Goal: Task Accomplishment & Management: Complete application form

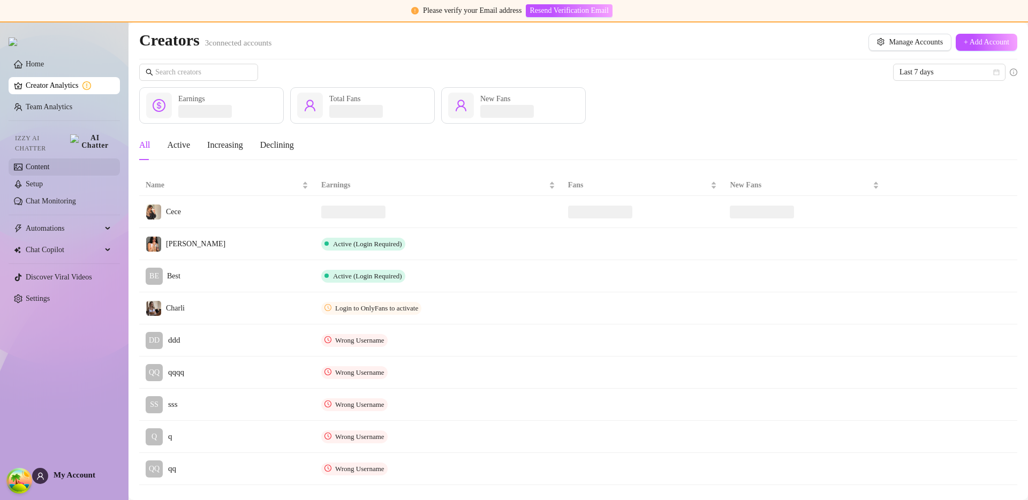
click at [48, 163] on link "Content" at bounding box center [38, 167] width 24 height 8
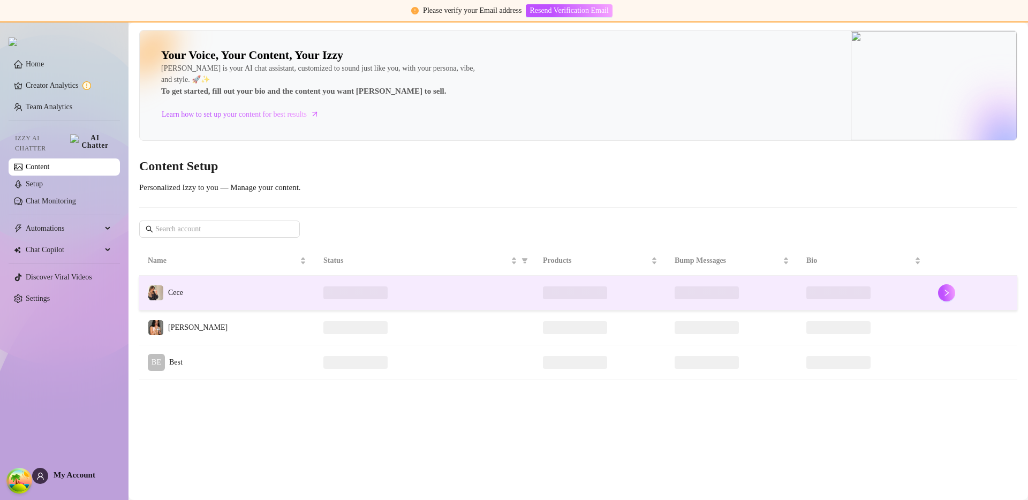
click at [243, 297] on td "Cece" at bounding box center [227, 293] width 176 height 35
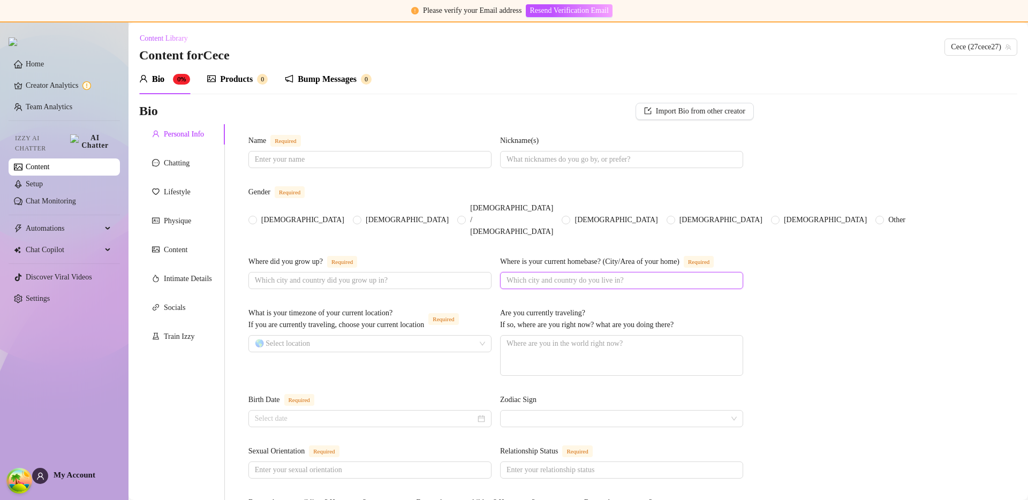
click at [524, 279] on input "Where is your current homebase? (City/Area of your home) Required" at bounding box center [621, 281] width 228 height 12
type input "pee"
click at [171, 196] on div "Lifestyle" at bounding box center [177, 192] width 27 height 12
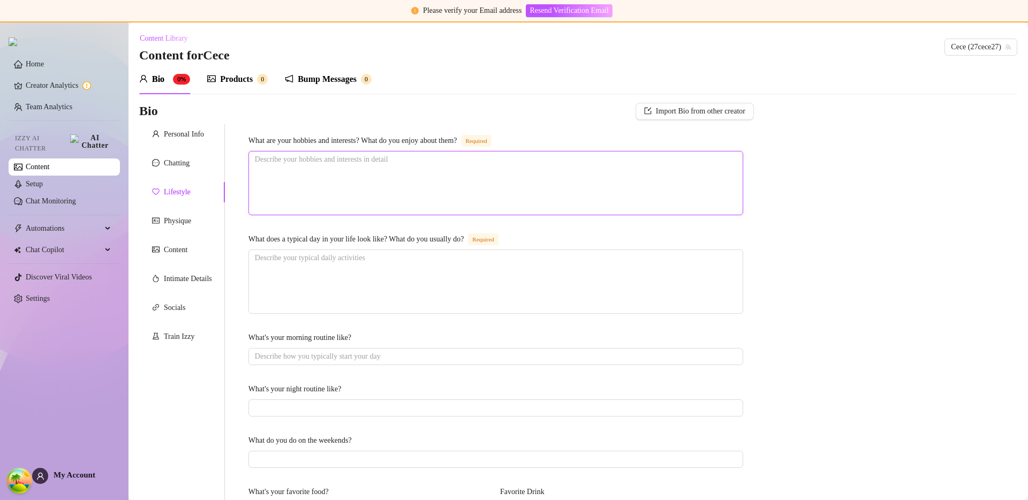
click at [379, 203] on textarea "What are your hobbies and interests? What do you enjoy about them? Required" at bounding box center [496, 183] width 494 height 63
type textarea "p"
type textarea "pe"
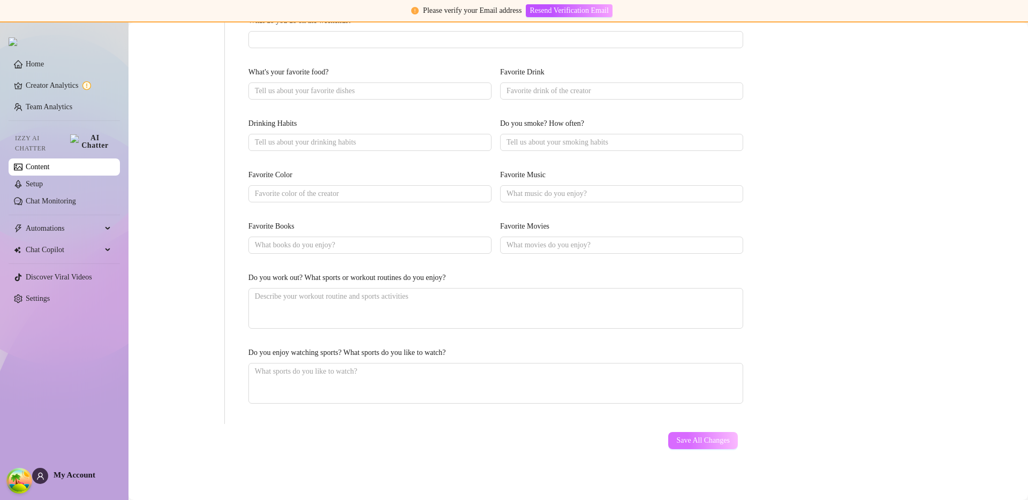
type textarea "pee"
click at [682, 435] on button "Save All Changes" at bounding box center [703, 440] width 70 height 17
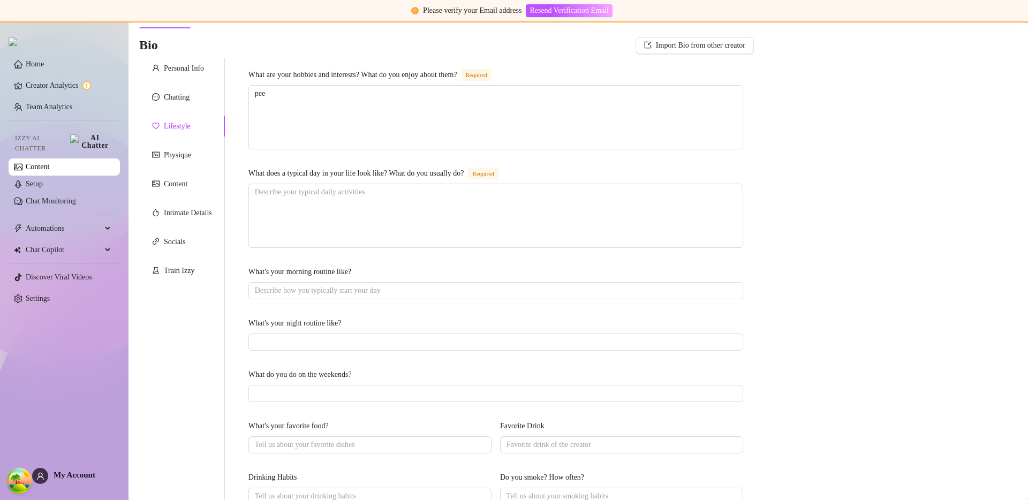
scroll to position [0, 0]
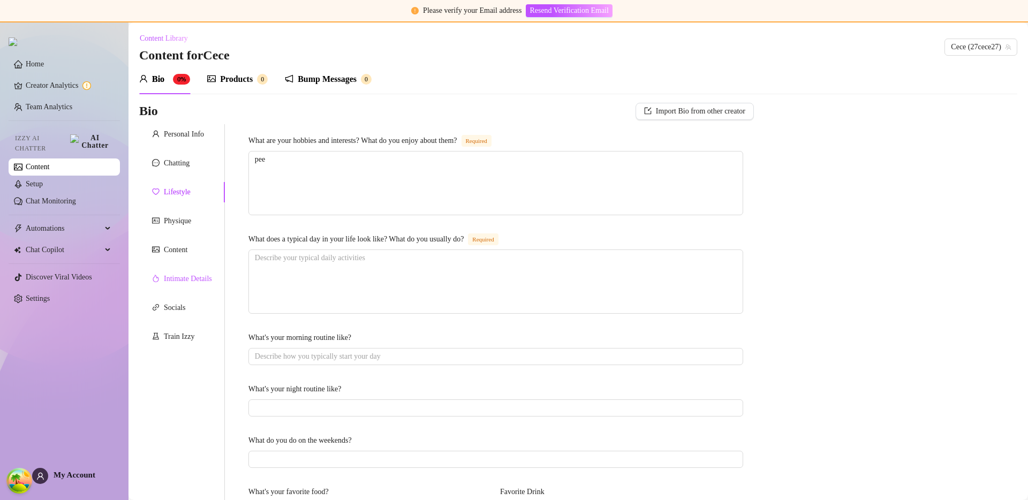
click at [183, 277] on div "Intimate Details" at bounding box center [188, 279] width 48 height 12
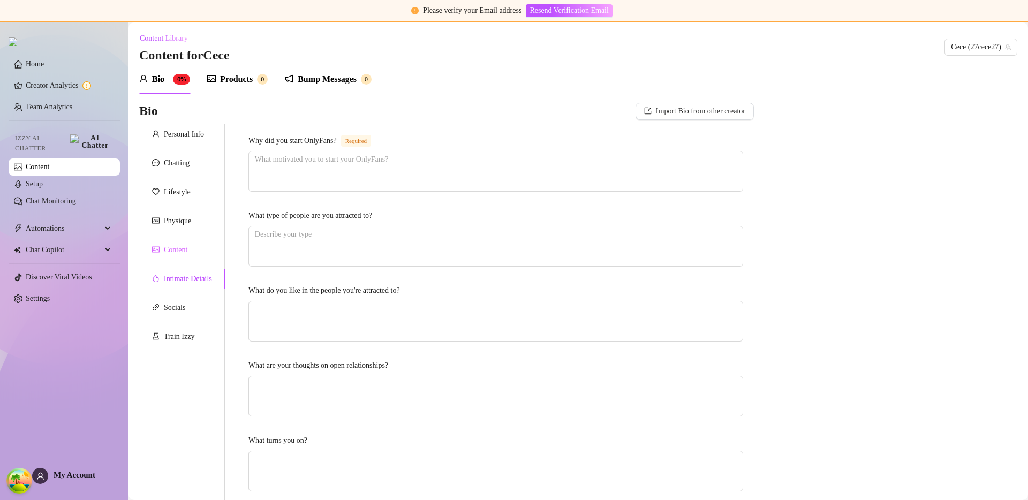
click at [171, 257] on div "Content" at bounding box center [182, 250] width 86 height 20
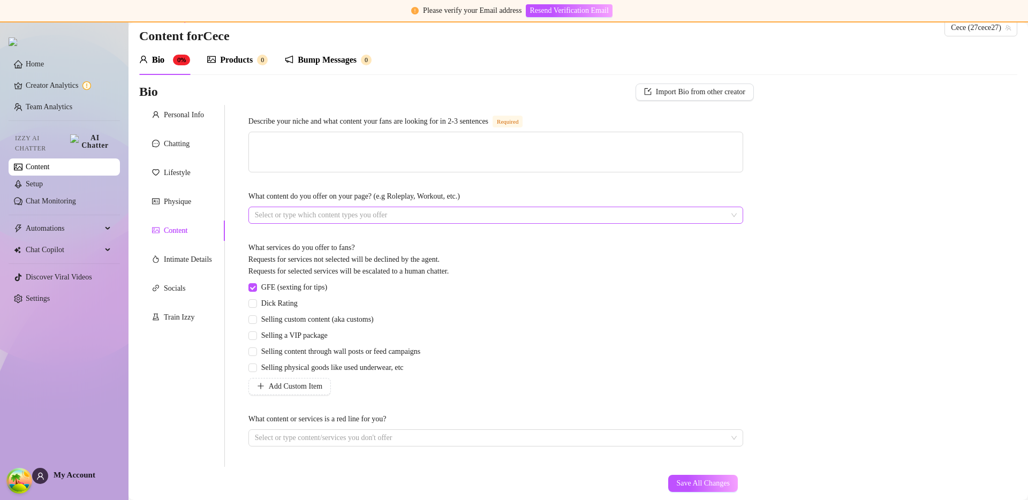
scroll to position [63, 0]
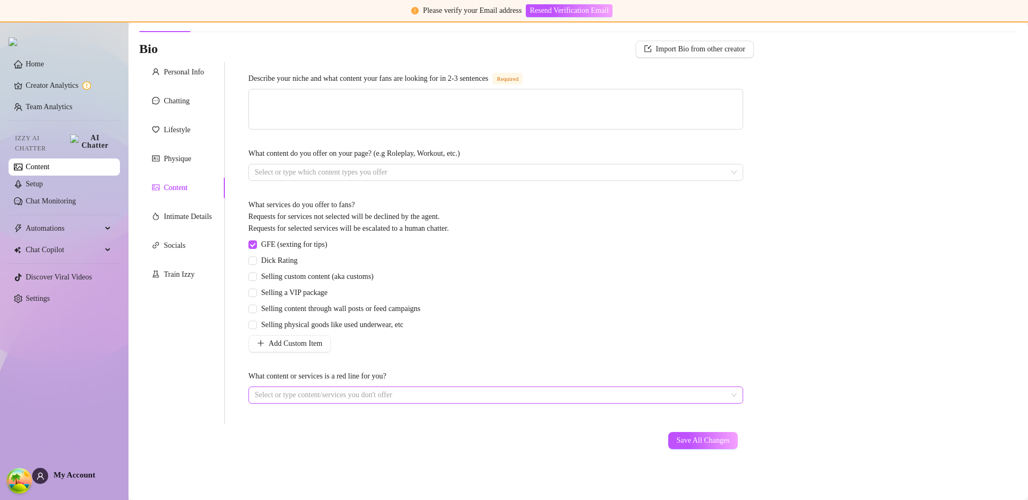
click at [398, 393] on div at bounding box center [490, 395] width 479 height 15
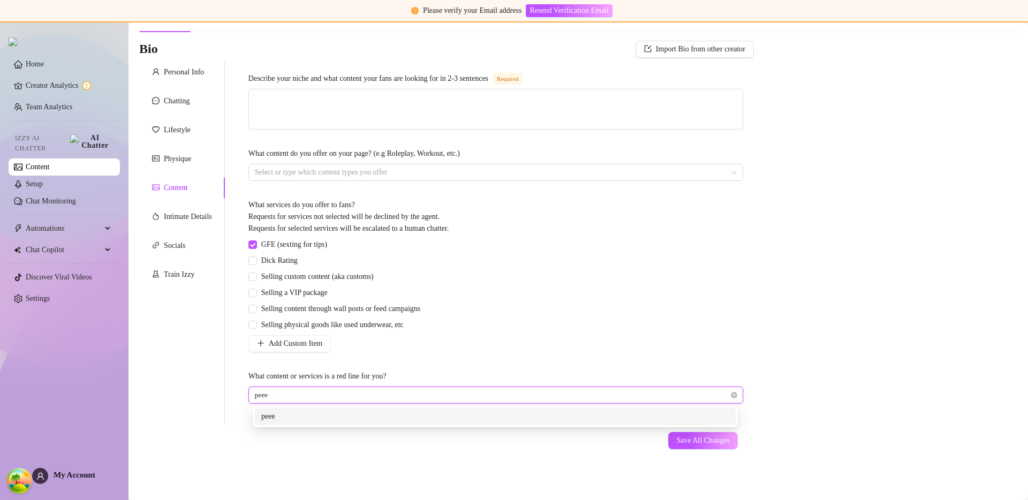
type input "pee"
click at [465, 417] on div "pee" at bounding box center [495, 417] width 468 height 12
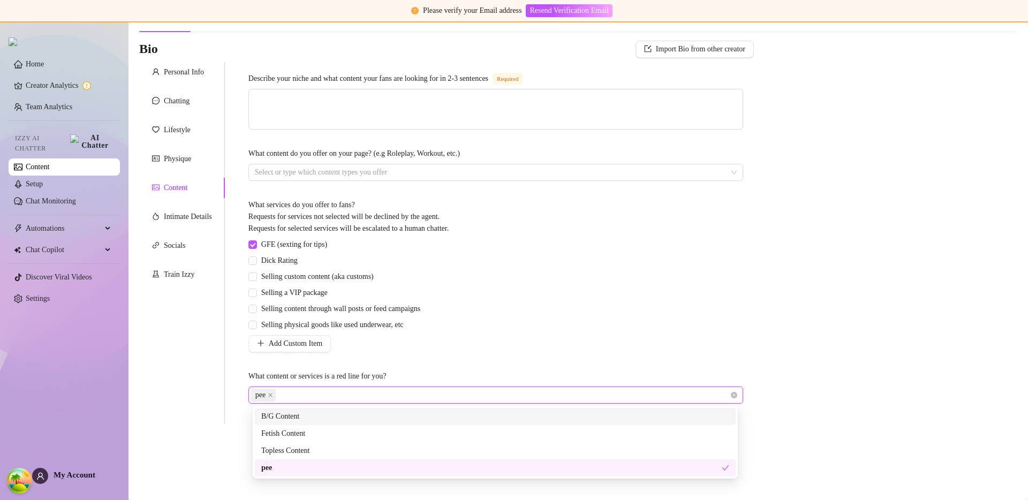
click at [746, 344] on div "Describe your niche and what content your fans are looking for in 2-3 sentences…" at bounding box center [496, 243] width 516 height 362
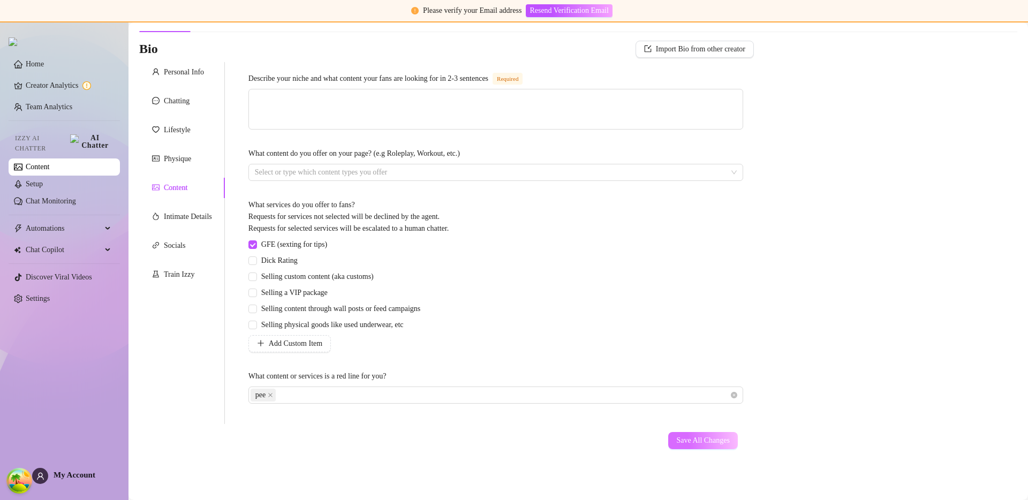
click at [711, 439] on span "Save All Changes" at bounding box center [703, 441] width 54 height 9
click at [712, 439] on span "Save All Changes" at bounding box center [703, 441] width 54 height 9
click at [614, 194] on div "Describe your niche and what content your fans are looking for in 2-3 sentences…" at bounding box center [496, 243] width 495 height 341
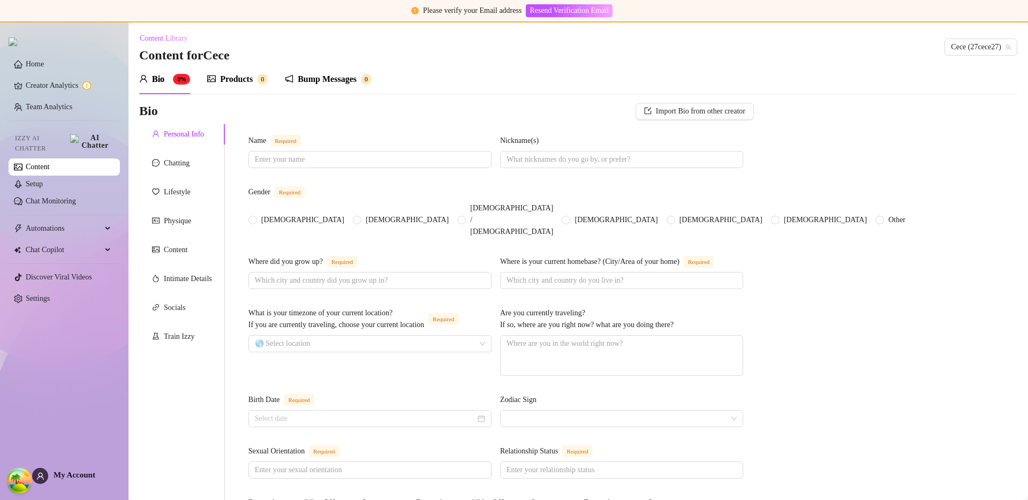
scroll to position [580, 0]
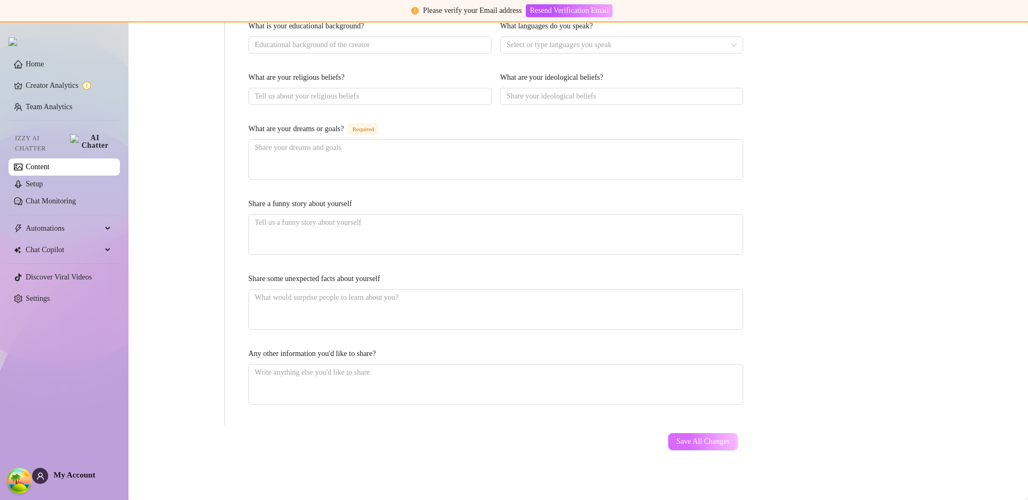
click at [676, 438] on span "Save All Changes" at bounding box center [703, 442] width 54 height 9
click at [709, 446] on button "Save All Changes" at bounding box center [703, 441] width 70 height 17
click at [678, 450] on div "Save All Changes" at bounding box center [703, 441] width 102 height 33
click at [684, 443] on span "Save All Changes" at bounding box center [703, 442] width 54 height 9
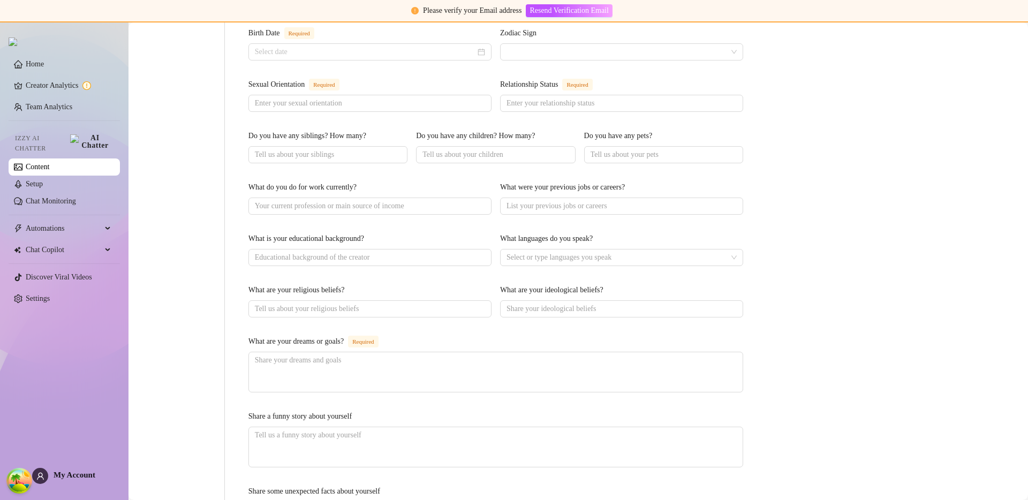
scroll to position [87, 0]
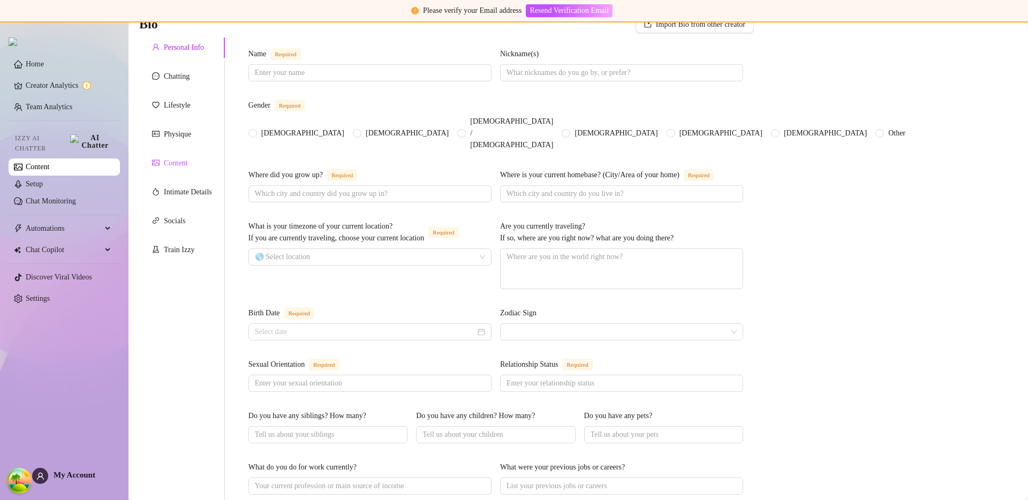
click at [180, 168] on div "Content" at bounding box center [176, 163] width 24 height 12
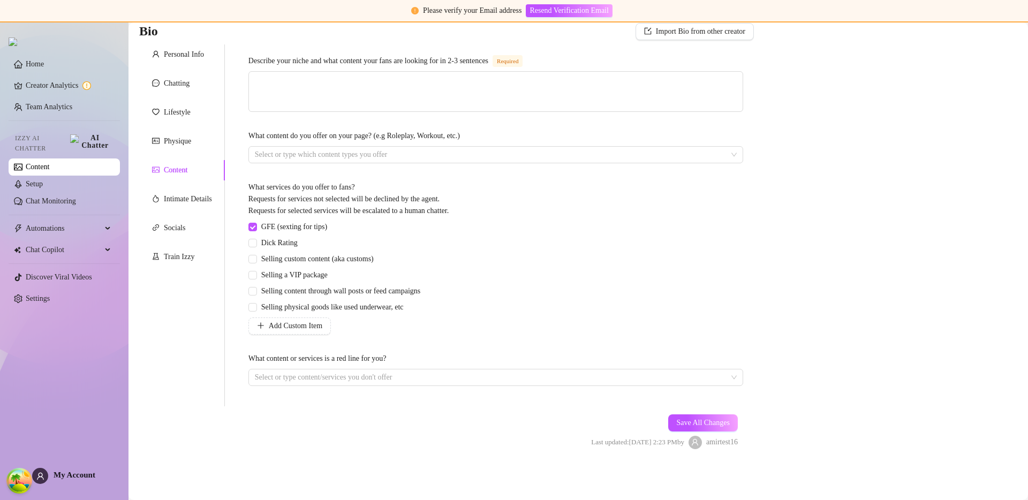
click at [388, 120] on div "Describe your niche and what content your fans are looking for in 2-3 sentences…" at bounding box center [496, 225] width 495 height 341
click at [354, 374] on div at bounding box center [490, 377] width 479 height 15
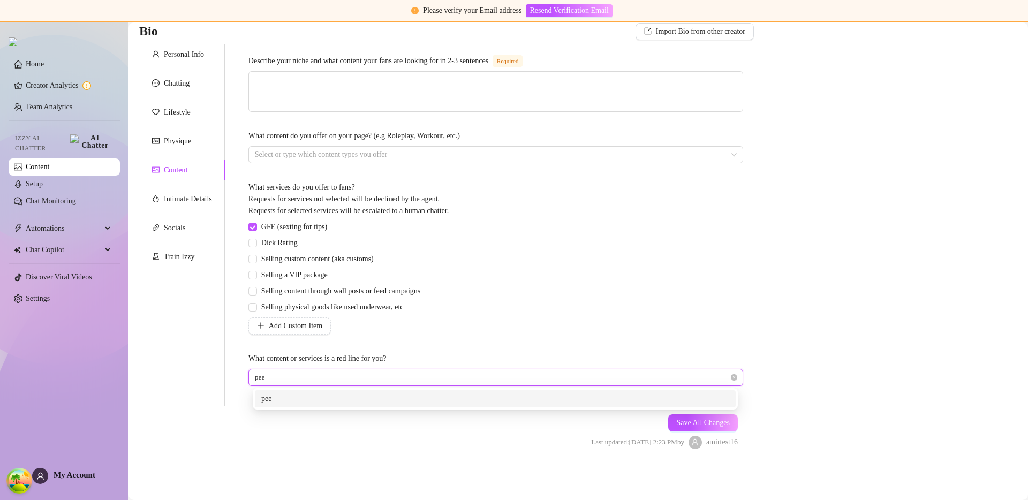
type input "pee"
click at [733, 345] on div "Describe your niche and what content your fans are looking for in 2-3 sentences…" at bounding box center [496, 225] width 495 height 341
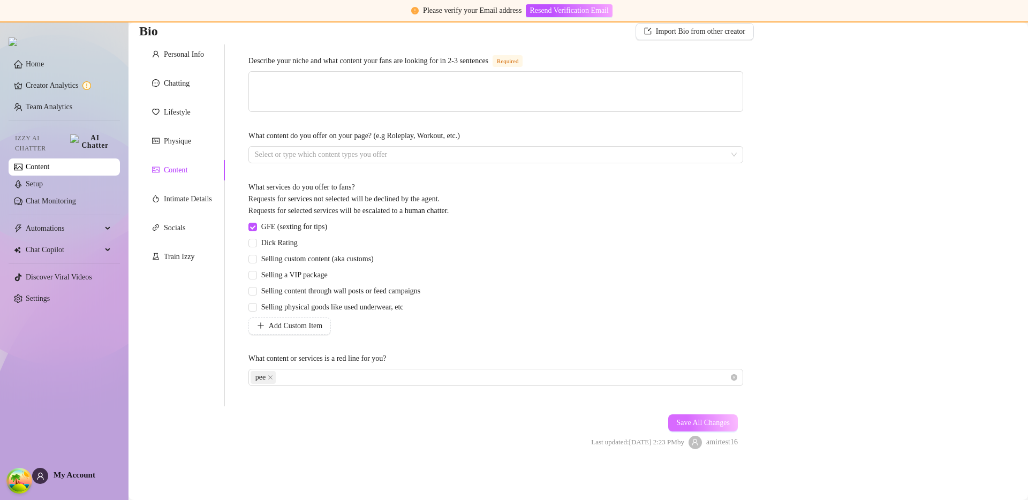
click at [676, 419] on span "Save All Changes" at bounding box center [703, 423] width 54 height 9
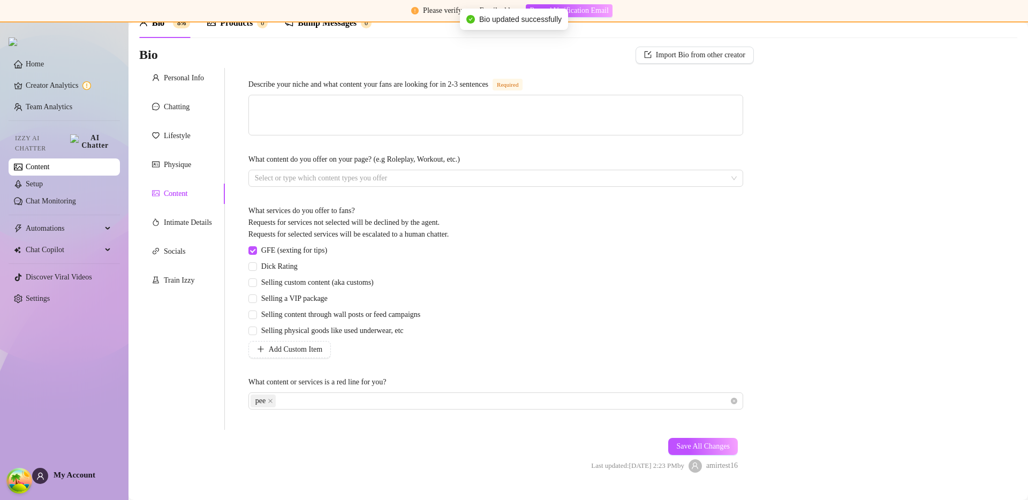
scroll to position [0, 0]
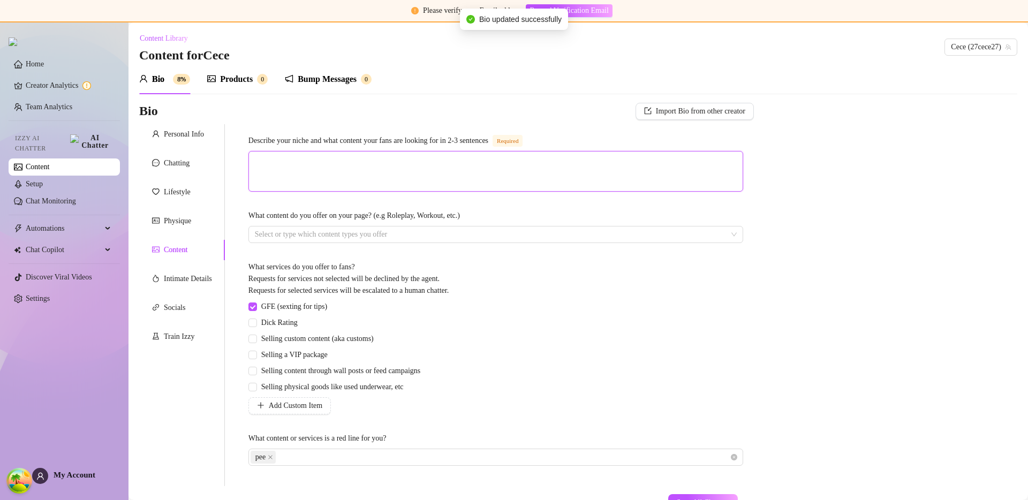
click at [327, 182] on textarea "Describe your niche and what content your fans are looking for in 2-3 sentences…" at bounding box center [496, 172] width 494 height 40
type textarea "p"
type textarea "pe"
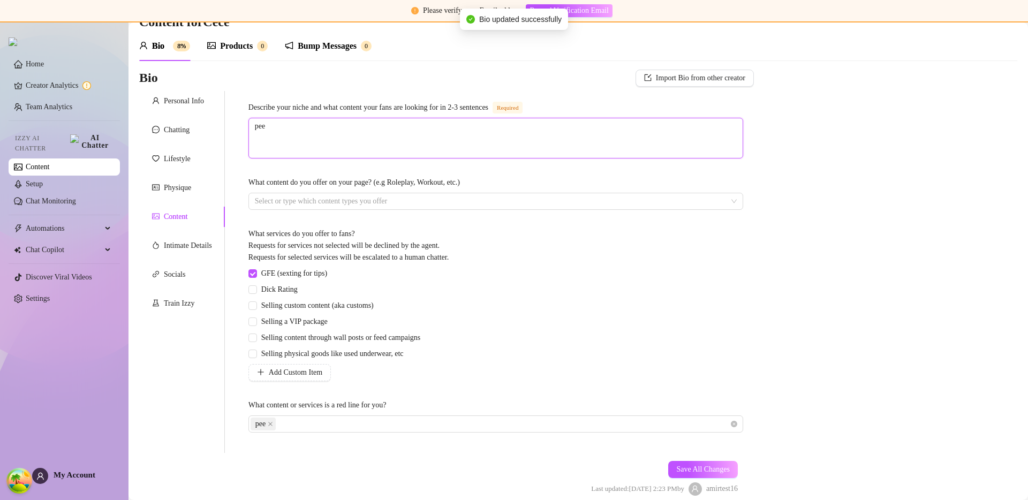
scroll to position [81, 0]
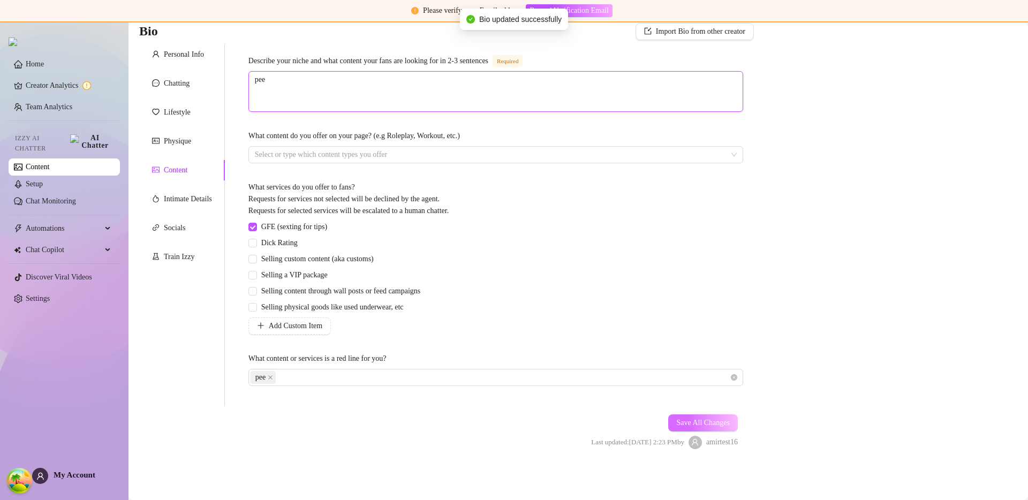
type textarea "pee"
click at [676, 422] on span "Save All Changes" at bounding box center [703, 423] width 54 height 9
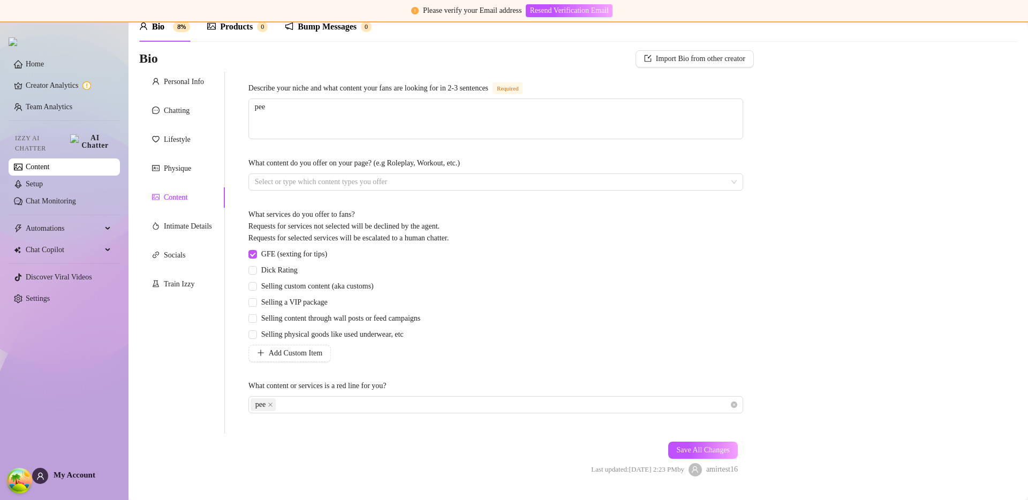
scroll to position [51, 0]
click at [307, 183] on div at bounding box center [490, 183] width 479 height 15
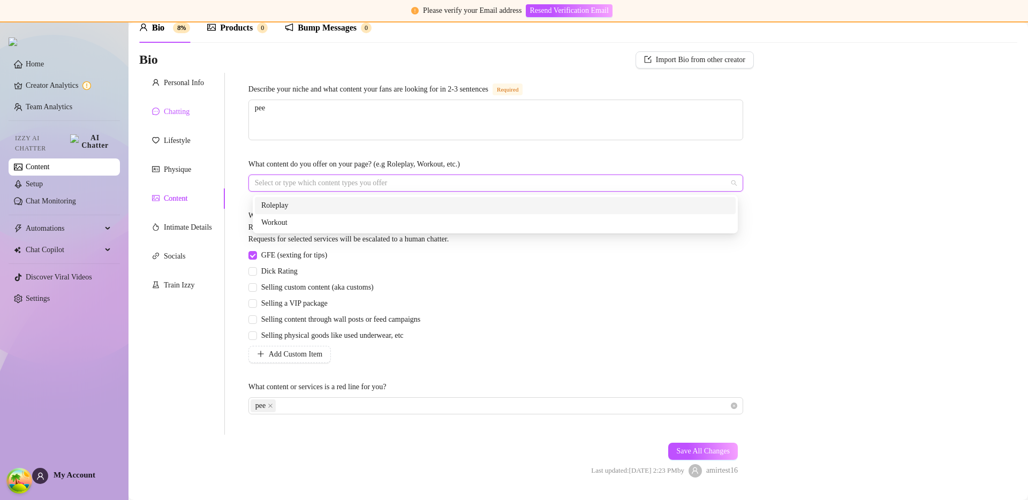
click at [179, 117] on div "Chatting" at bounding box center [177, 112] width 26 height 12
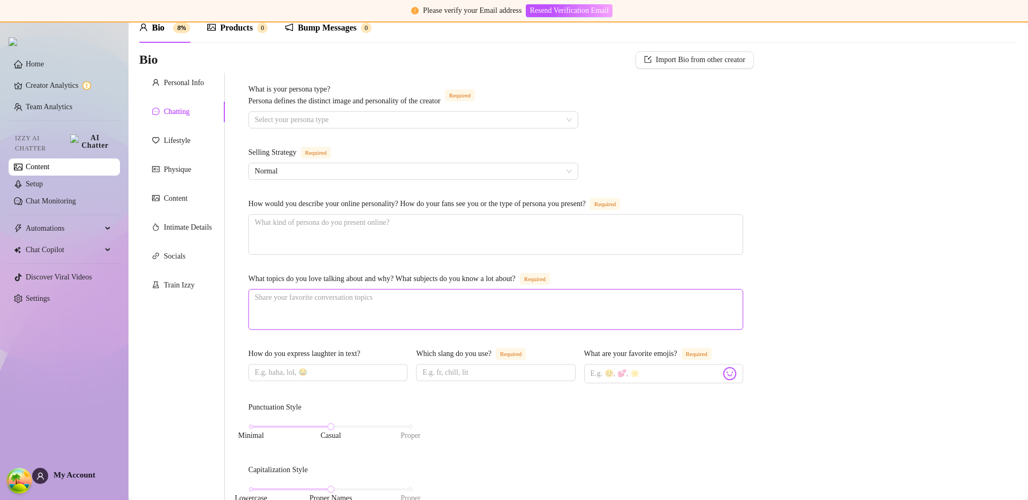
click at [310, 308] on textarea "What topics do you love talking about and why? What subjects do you know a lot …" at bounding box center [496, 310] width 494 height 40
type textarea "p"
type textarea "pe"
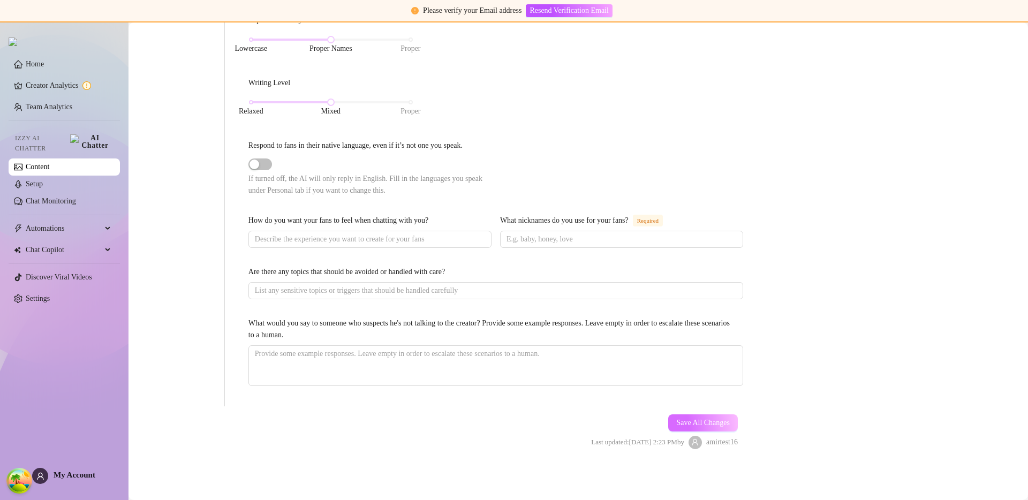
type textarea "pee"
click at [669, 415] on button "Save All Changes" at bounding box center [703, 423] width 70 height 17
click at [696, 422] on span "Save All Changes" at bounding box center [703, 423] width 54 height 9
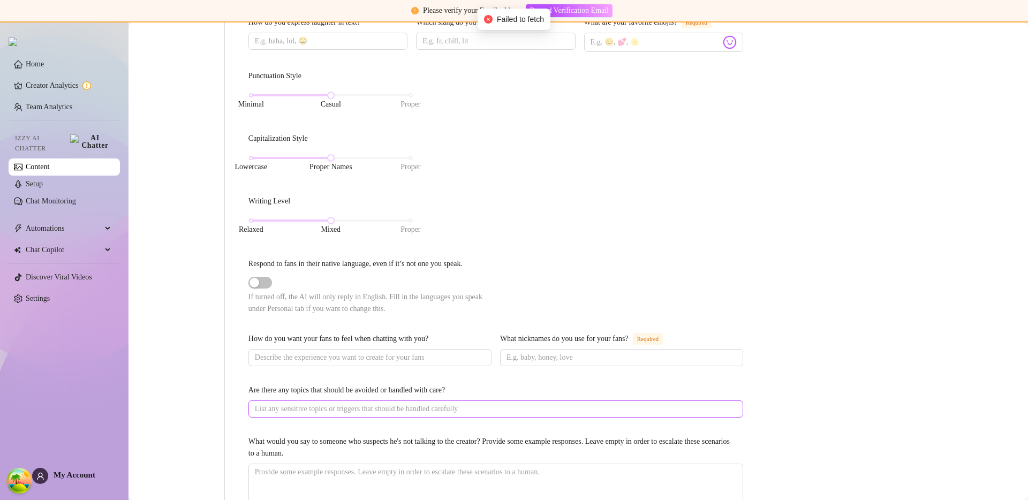
scroll to position [382, 0]
click at [570, 225] on div "Punctuation Style Minimal Casual Proper Capitalization Style Lowercase Proper N…" at bounding box center [496, 198] width 495 height 254
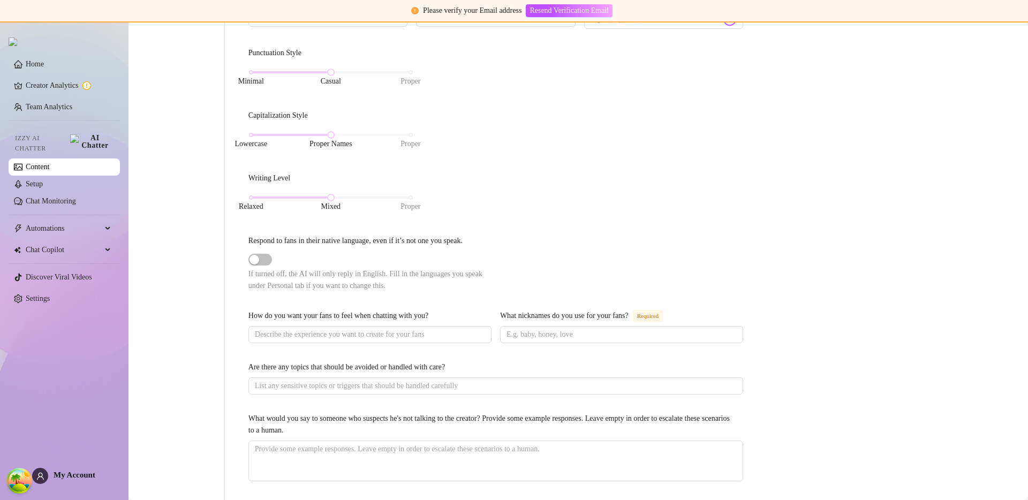
scroll to position [518, 0]
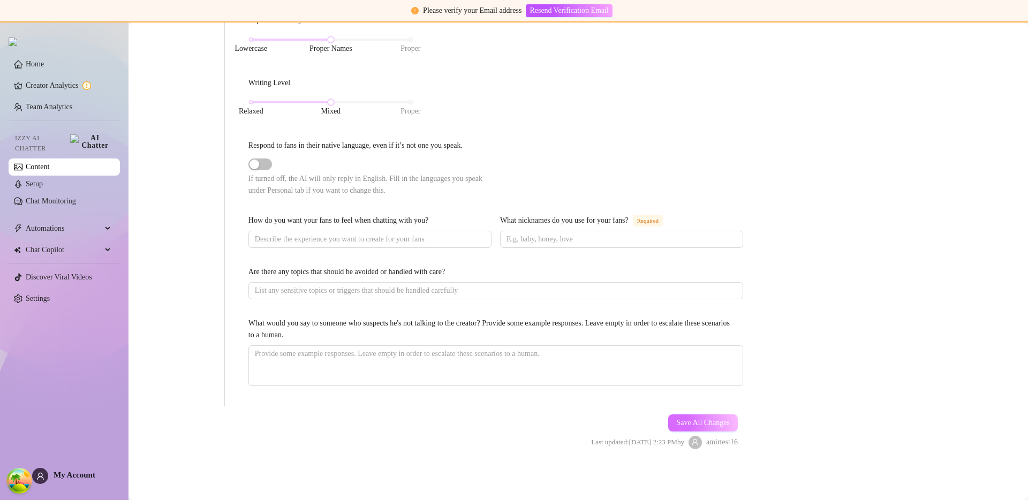
click at [689, 425] on span "Save All Changes" at bounding box center [703, 423] width 54 height 9
click at [858, 220] on div "Bio Import Bio from other creator Personal Info Chatting Lifestyle Physique Con…" at bounding box center [578, 35] width 878 height 867
click at [701, 420] on span "Save All Changes" at bounding box center [703, 423] width 54 height 9
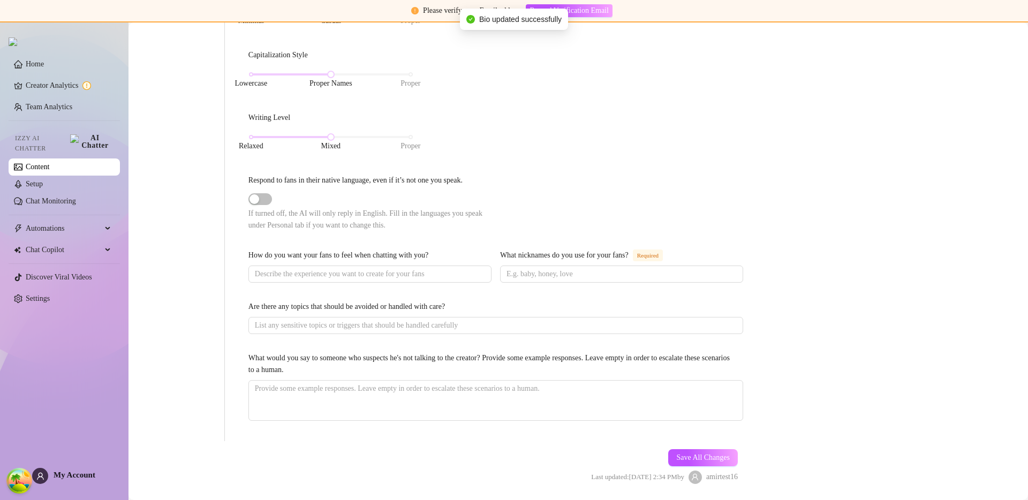
scroll to position [12, 0]
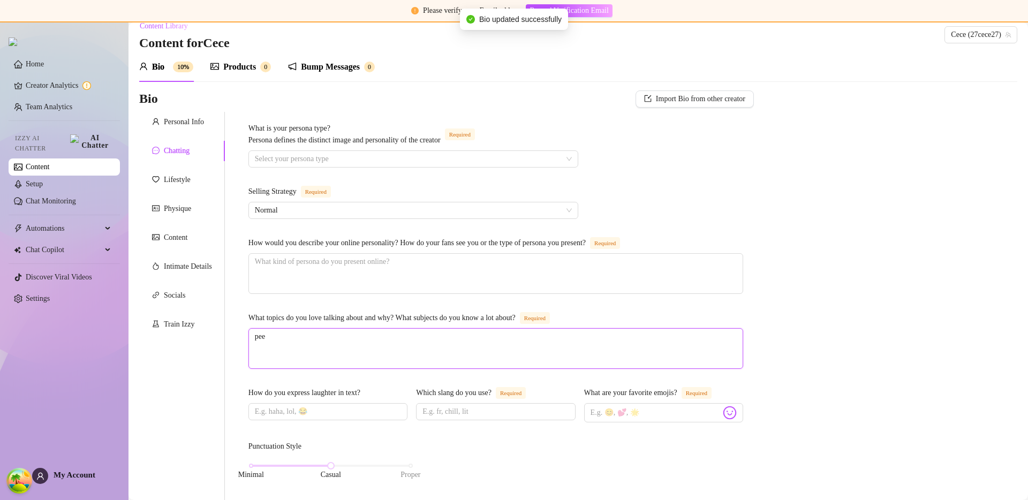
click at [323, 347] on textarea "pee" at bounding box center [496, 349] width 494 height 40
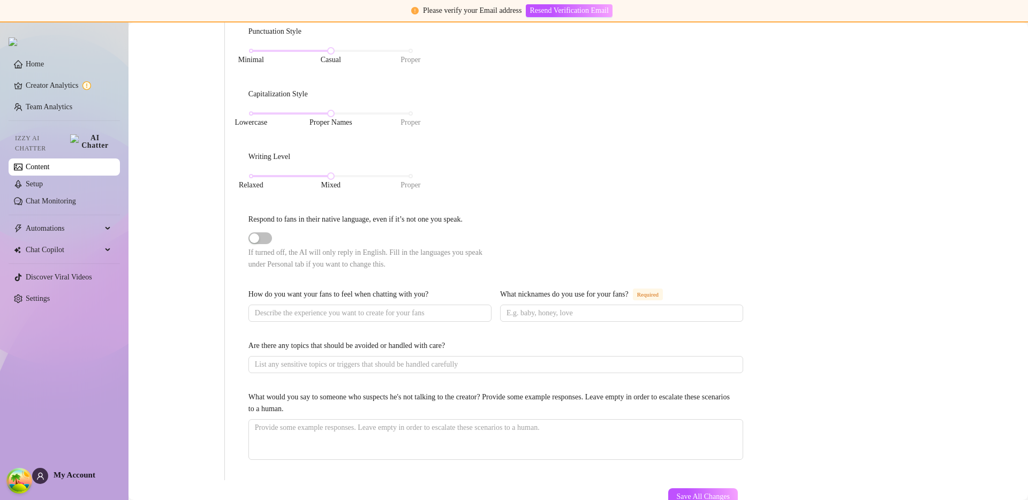
scroll to position [518, 0]
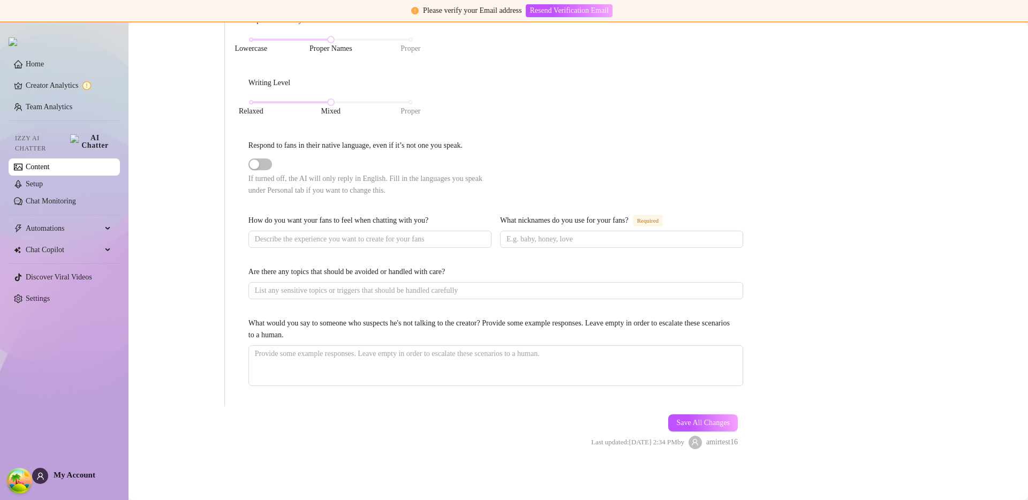
click at [695, 434] on div "Save All Changes Last updated: Aug 21, 2025 2:34 PM by amirtest16" at bounding box center [664, 432] width 179 height 51
click at [698, 426] on span "Save All Changes" at bounding box center [703, 423] width 54 height 9
click at [697, 417] on button "Save All Changes" at bounding box center [703, 423] width 70 height 17
click at [698, 426] on span "Save All Changes" at bounding box center [703, 423] width 54 height 9
click at [696, 423] on span "Save All Changes" at bounding box center [703, 423] width 54 height 9
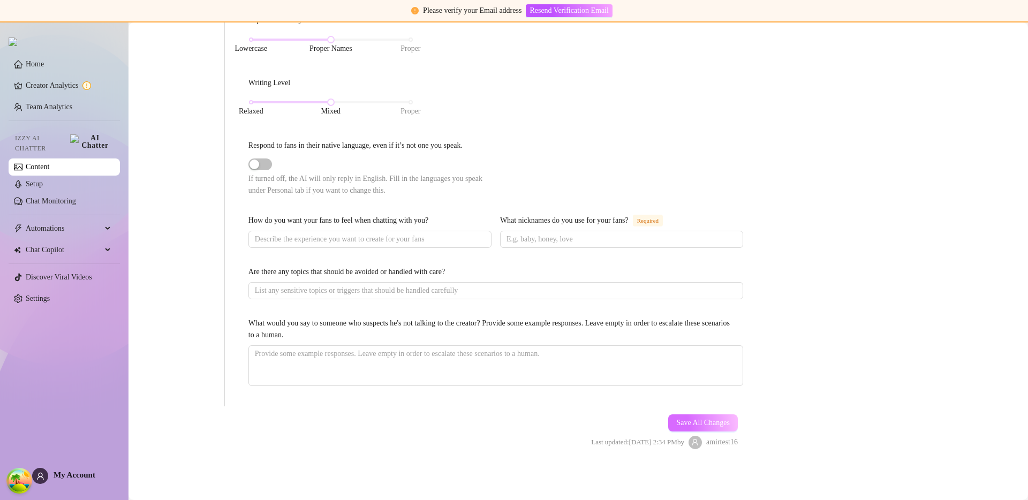
click at [681, 419] on span "Save All Changes" at bounding box center [703, 423] width 54 height 9
